Goal: Book appointment/travel/reservation

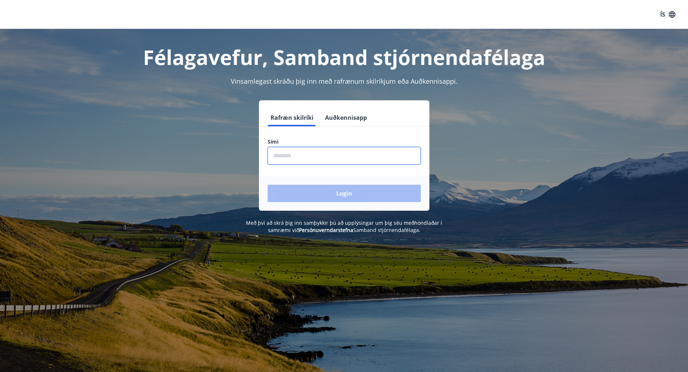
click at [280, 155] on input "phone" at bounding box center [344, 156] width 153 height 18
type input "********"
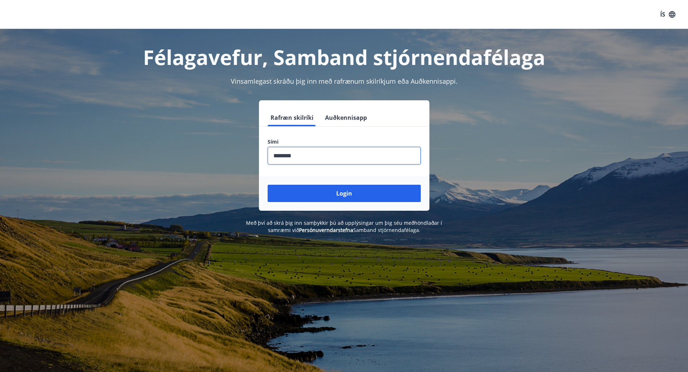
click at [315, 204] on div "Login" at bounding box center [344, 193] width 170 height 35
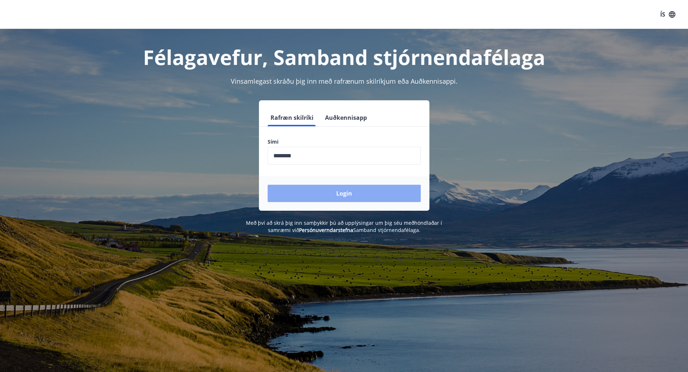
click at [324, 193] on button "Login" at bounding box center [344, 193] width 153 height 17
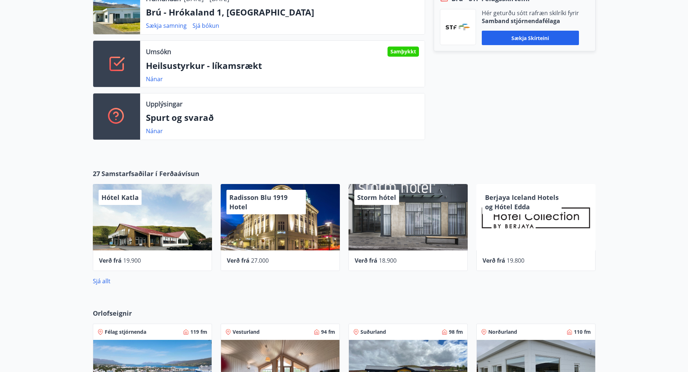
scroll to position [256, 0]
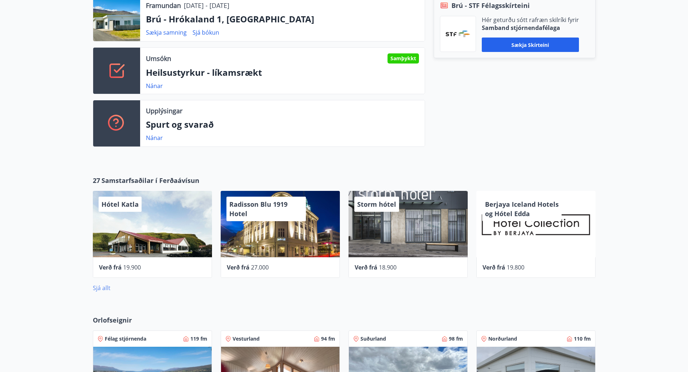
click at [107, 287] on link "Sjá allt" at bounding box center [102, 288] width 18 height 8
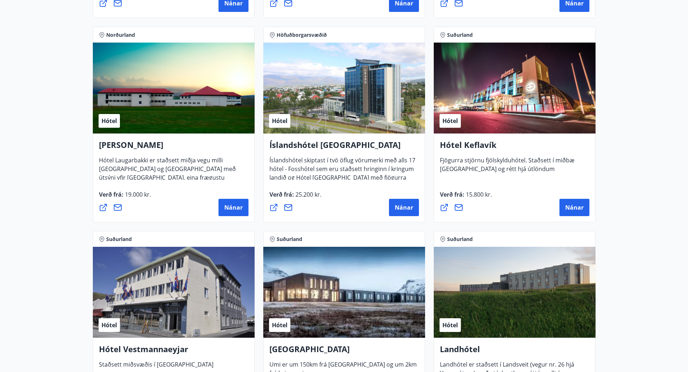
scroll to position [1352, 0]
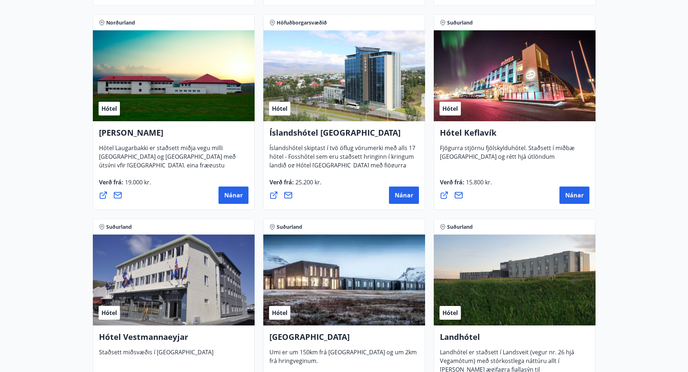
click at [245, 205] on div "Hótel Laugarbakki Hótel Laugarbakki er staðsett miðja vegu milli [GEOGRAPHIC_DA…" at bounding box center [174, 165] width 162 height 89
drag, startPoint x: 241, startPoint y: 199, endPoint x: 212, endPoint y: 61, distance: 140.5
drag, startPoint x: 212, startPoint y: 61, endPoint x: 185, endPoint y: 85, distance: 36.1
click at [185, 85] on div "Hótel" at bounding box center [174, 75] width 162 height 91
click at [233, 201] on button "Nánar" at bounding box center [234, 195] width 30 height 17
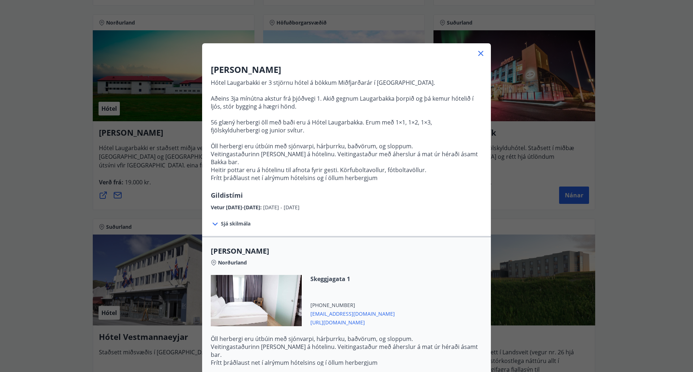
click at [237, 220] on span "Sjá skilmála" at bounding box center [236, 223] width 30 height 7
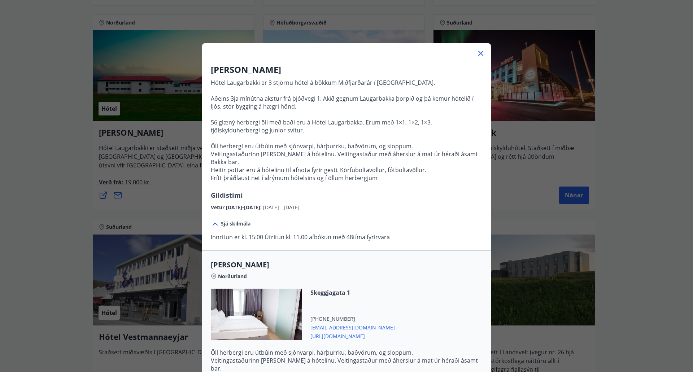
click at [479, 53] on icon at bounding box center [481, 53] width 5 height 5
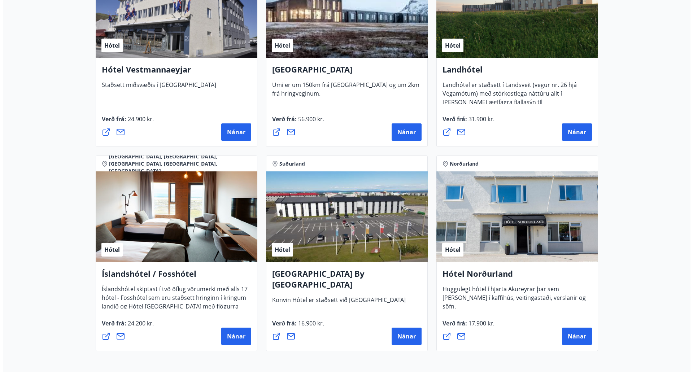
scroll to position [1692, 0]
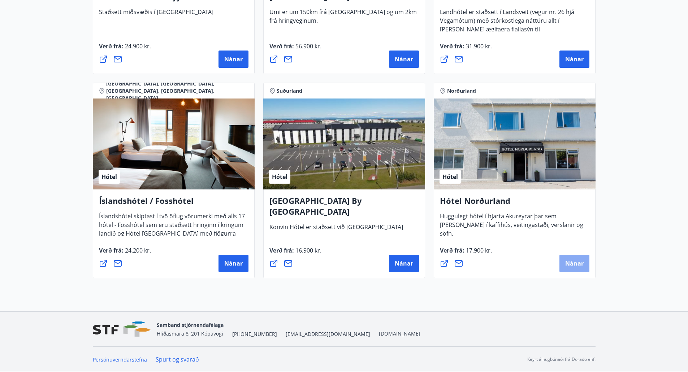
click at [575, 262] on span "Nánar" at bounding box center [574, 264] width 18 height 8
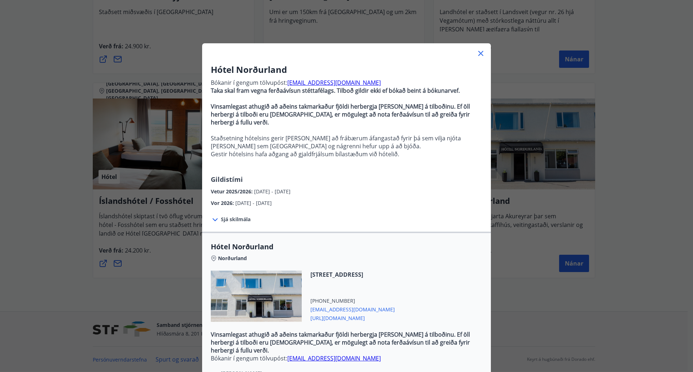
click at [232, 370] on span "[PERSON_NAME]" at bounding box center [241, 373] width 41 height 7
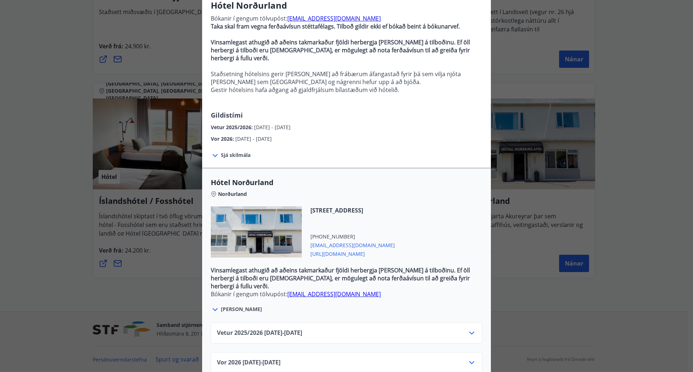
scroll to position [72, 0]
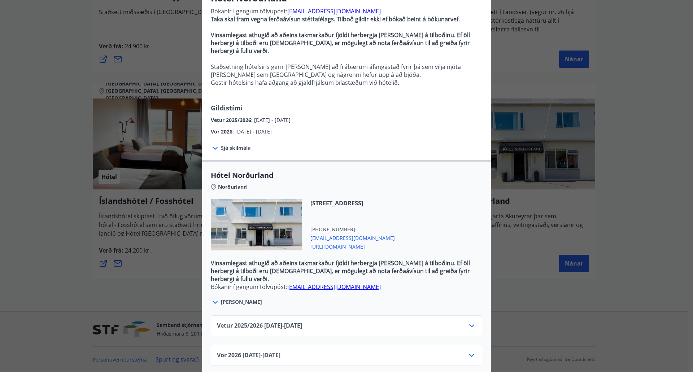
click at [470, 325] on icon at bounding box center [472, 326] width 5 height 3
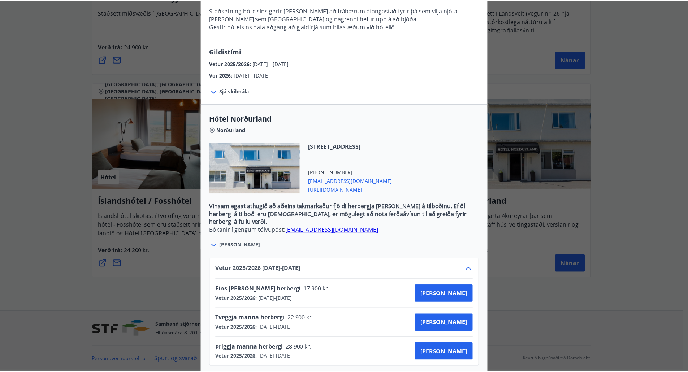
scroll to position [159, 0]
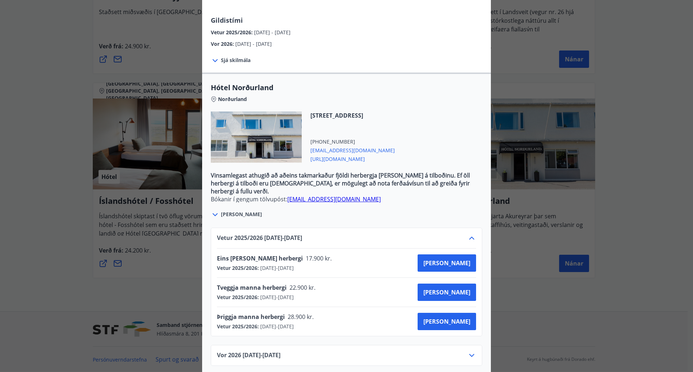
click at [595, 101] on div "Hótel Norðurland Bókanir í gengum tölvupóst: [EMAIL_ADDRESS][DOMAIN_NAME] Taka …" at bounding box center [346, 27] width 693 height 372
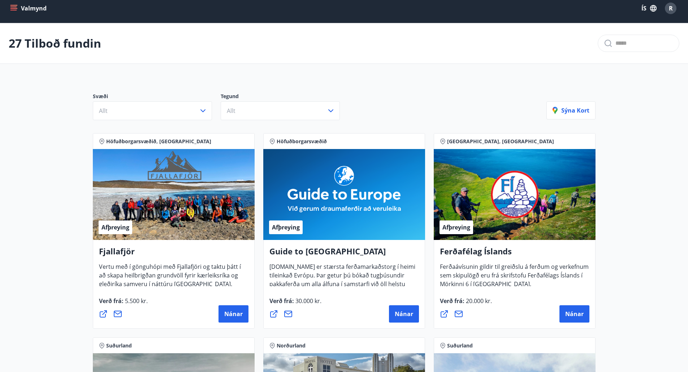
click at [9, 7] on button "Valmynd" at bounding box center [29, 8] width 41 height 13
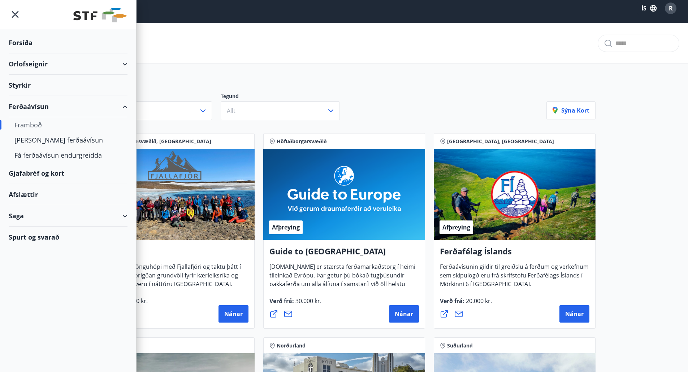
click at [54, 64] on div "Orlofseignir" at bounding box center [68, 63] width 119 height 21
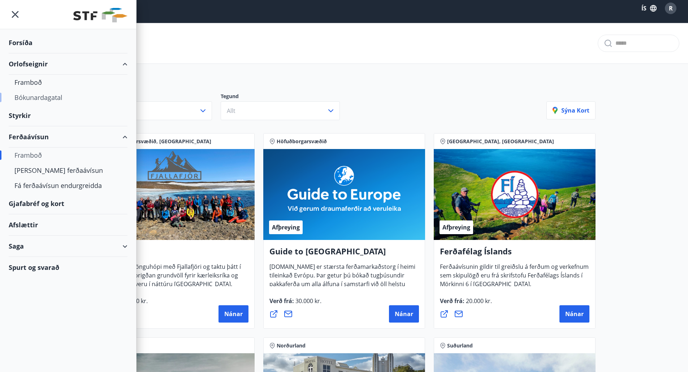
click at [46, 96] on div "Bókunardagatal" at bounding box center [67, 97] width 107 height 15
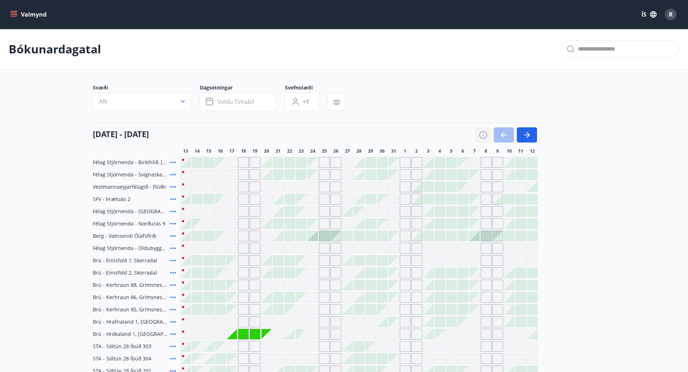
click at [480, 136] on icon "button" at bounding box center [483, 135] width 9 height 9
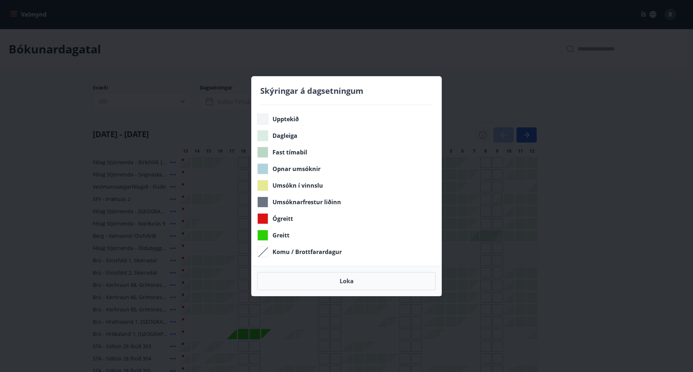
click at [480, 136] on div "Skýringar á dagsetningum Upptekið Dagleiga Fast tímabil Opnar umsóknir Umsókn í…" at bounding box center [346, 186] width 693 height 372
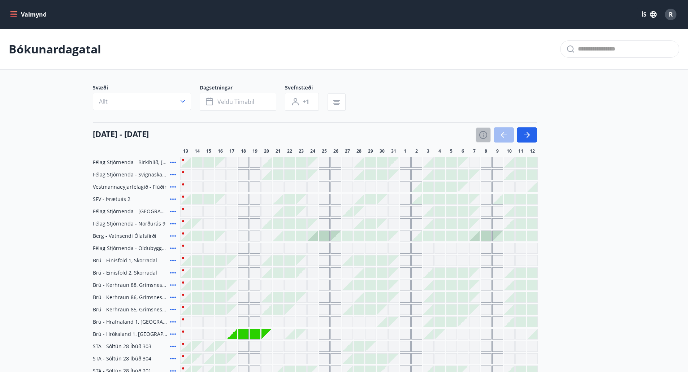
click at [481, 139] on icon "button" at bounding box center [483, 135] width 9 height 9
click at [481, 139] on div "Skýringar á dagsetningum Upptekið Dagleiga Fast tímabil Opnar umsóknir Umsókn í…" at bounding box center [344, 186] width 688 height 372
